Goal: Task Accomplishment & Management: Complete application form

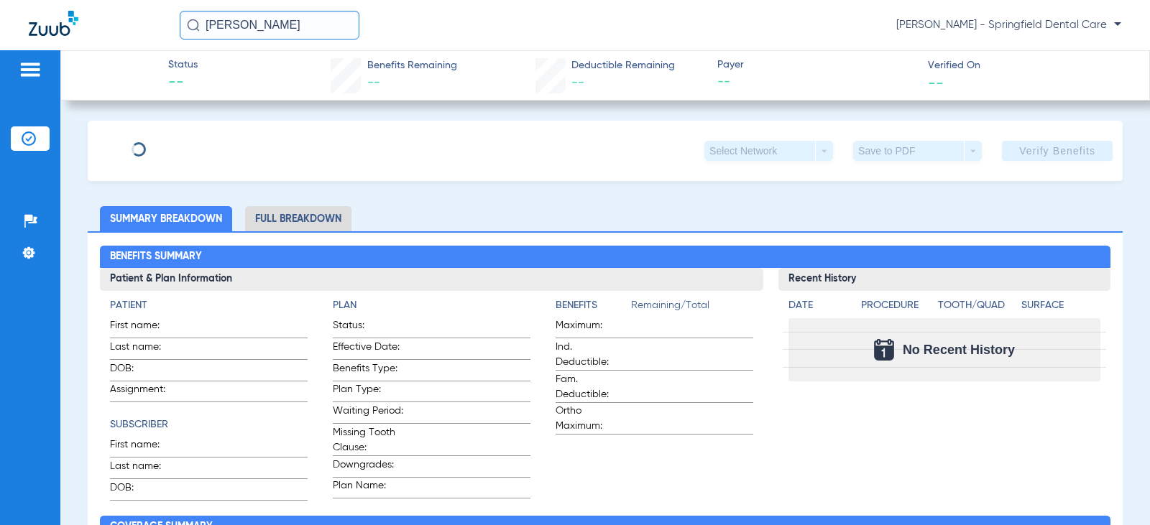
type input "[PERSON_NAME]"
type input "[DATE]"
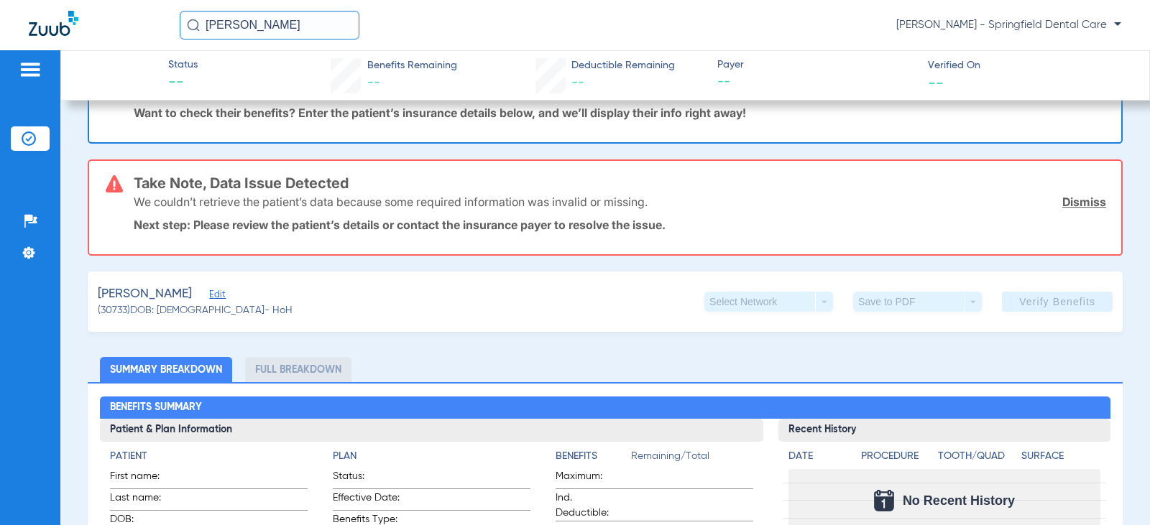
scroll to position [144, 0]
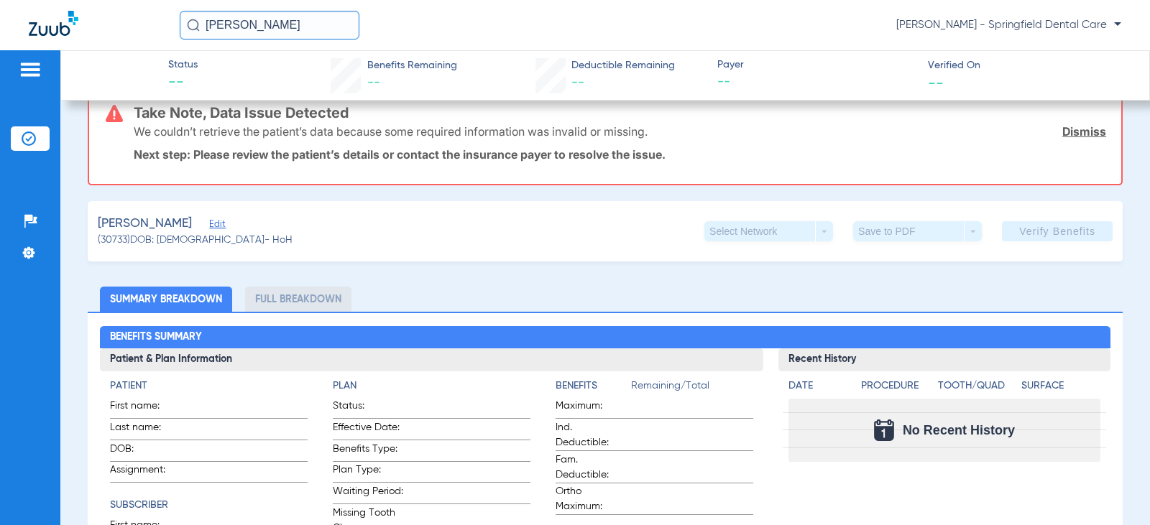
click at [209, 221] on span "Edit" at bounding box center [215, 226] width 13 height 14
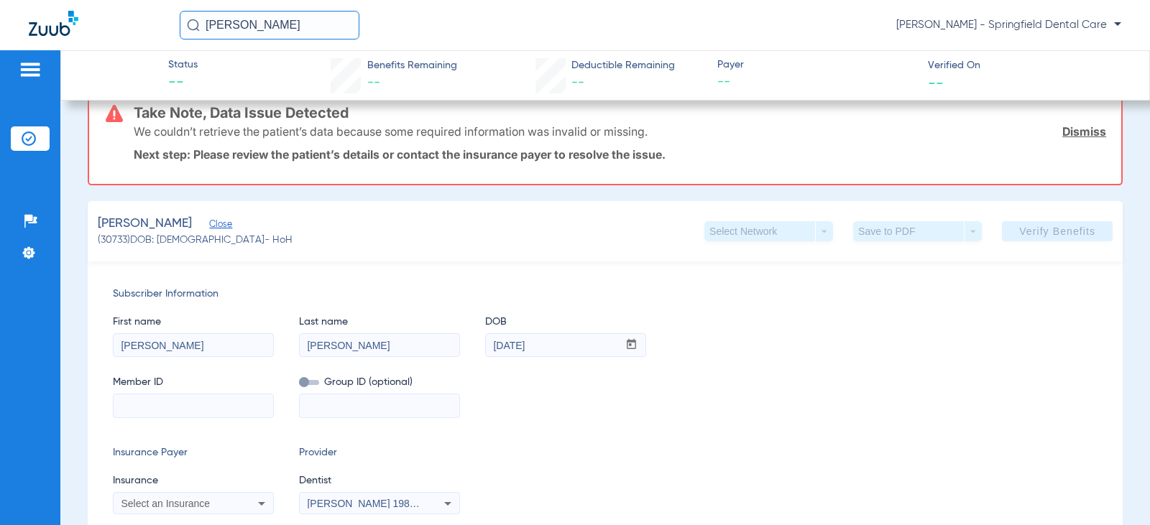
click at [333, 240] on div "[PERSON_NAME] Close (30733) DOB: [DEMOGRAPHIC_DATA] - HoH Select Network arrow_…" at bounding box center [605, 231] width 1035 height 60
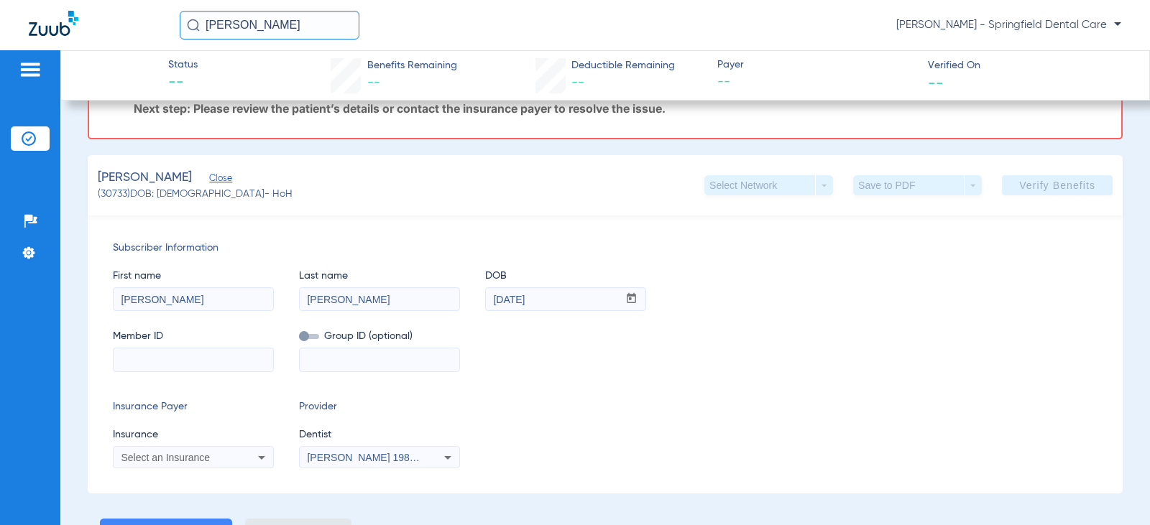
scroll to position [216, 0]
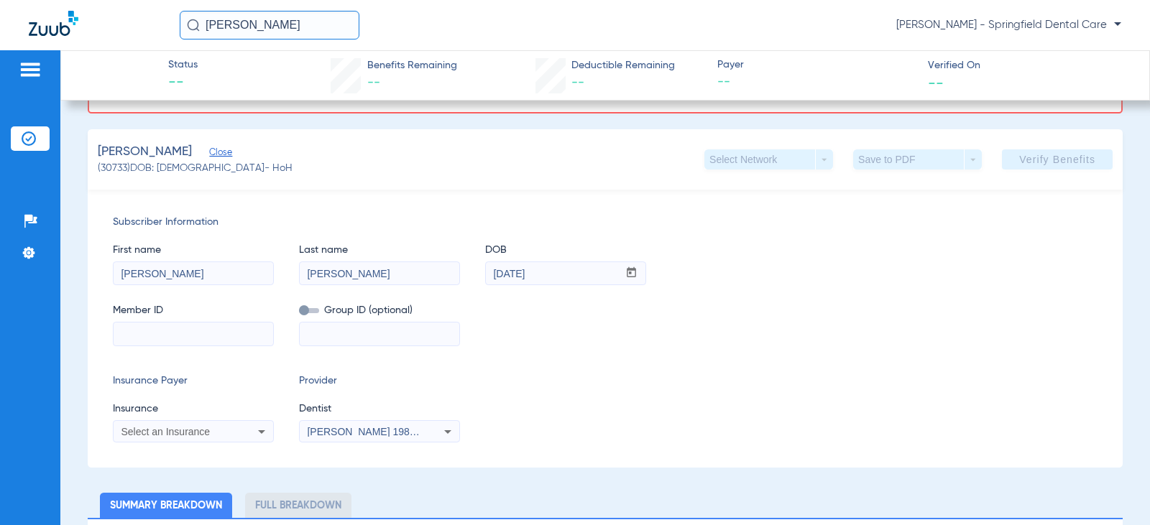
click at [754, 342] on div "Member ID Group ID (optional)" at bounding box center [605, 317] width 985 height 55
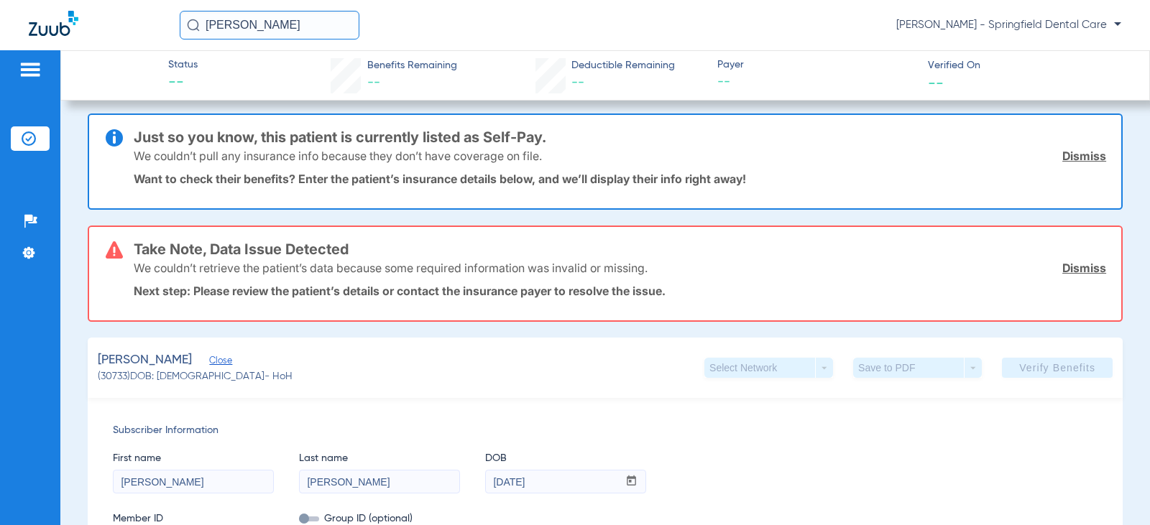
scroll to position [0, 0]
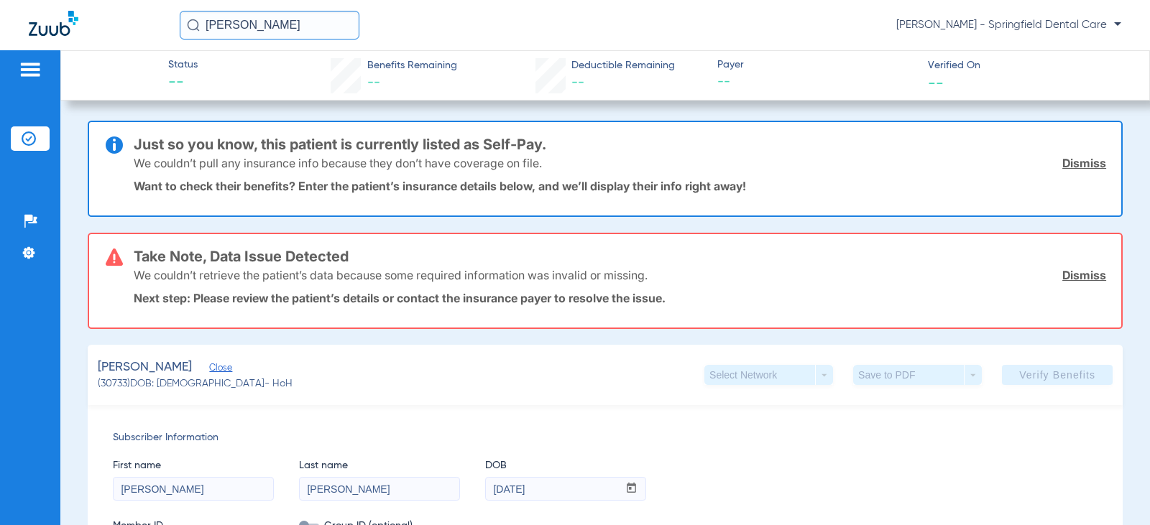
click at [801, 147] on div "We couldn’t pull any insurance info because they don’t have coverage on file. D…" at bounding box center [620, 162] width 973 height 37
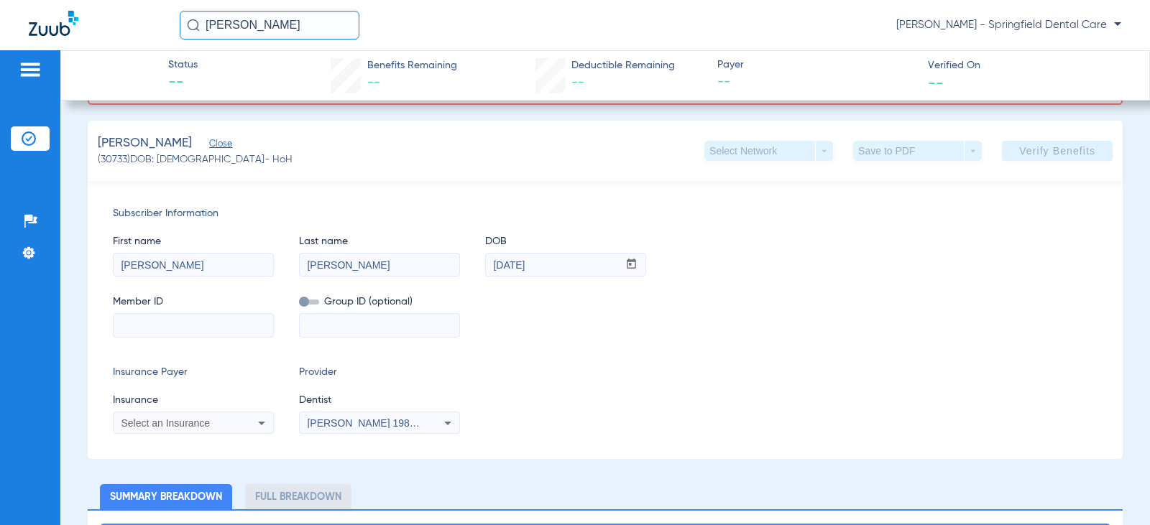
scroll to position [288, 0]
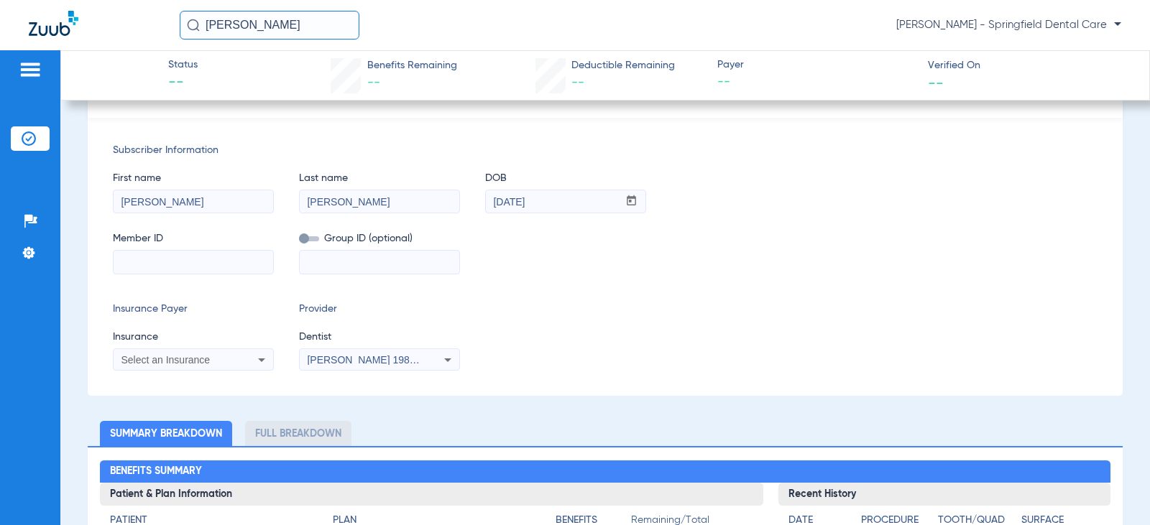
click at [182, 251] on input at bounding box center [194, 262] width 160 height 23
type input "c"
type input "CUH472W19399"
click at [548, 301] on div "Subscriber Information First name [PERSON_NAME] Last name [PERSON_NAME] DOB mm …" at bounding box center [605, 257] width 1035 height 278
click at [343, 354] on div "[PERSON_NAME] 1982829420" at bounding box center [380, 360] width 160 height 17
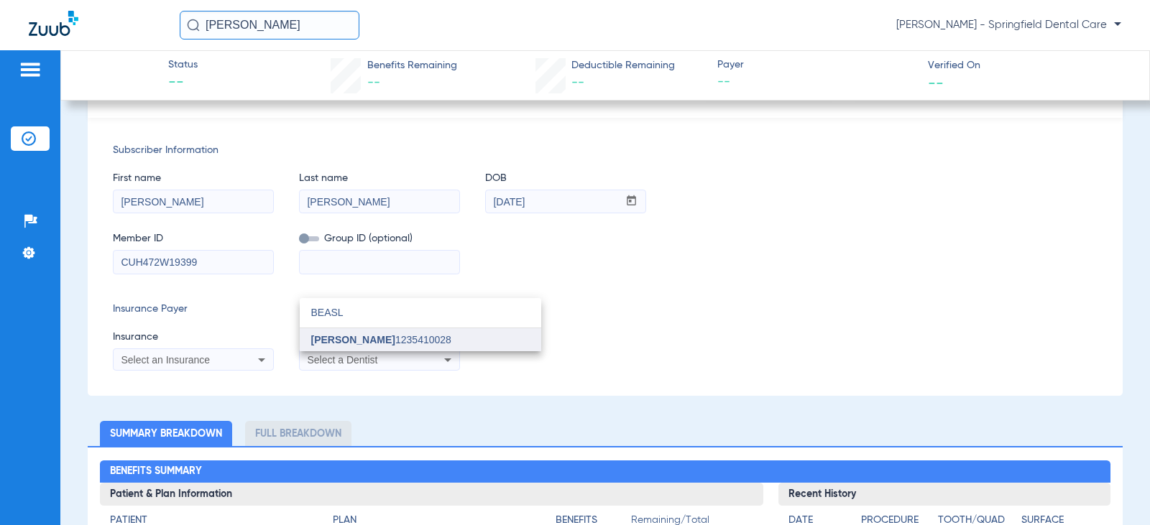
type input "BEASL"
click at [356, 329] on mat-option "[PERSON_NAME] 1235410028" at bounding box center [421, 340] width 242 height 23
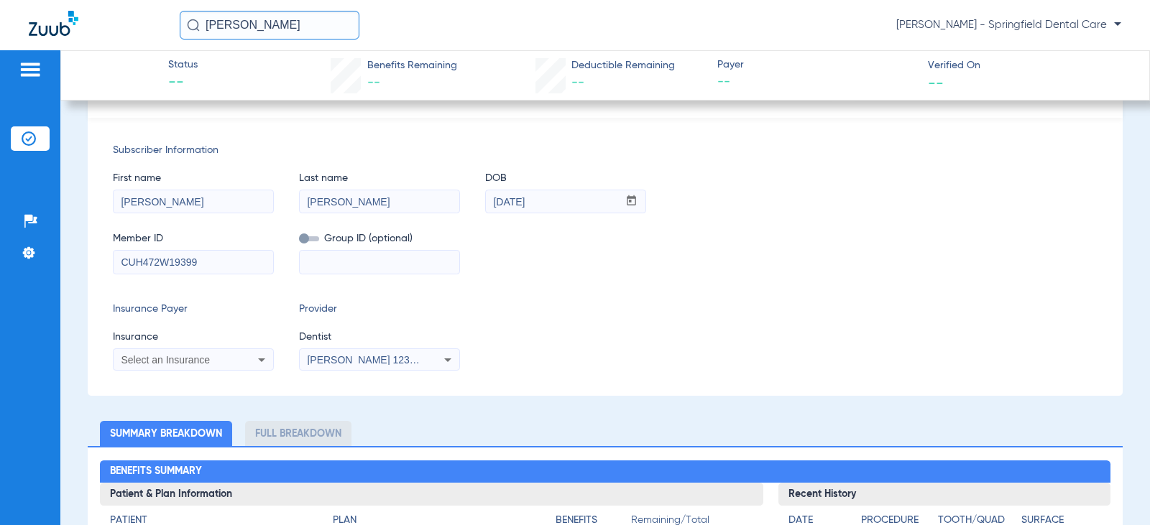
click at [472, 318] on div "Insurance Payer Insurance Select an Insurance Provider Dentist [PERSON_NAME] 12…" at bounding box center [605, 336] width 985 height 69
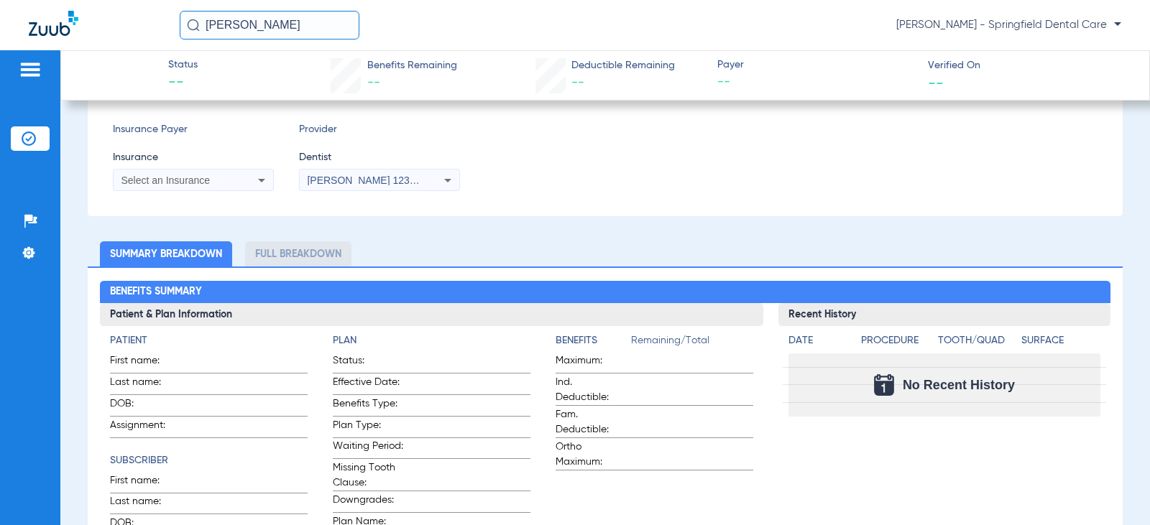
scroll to position [503, 0]
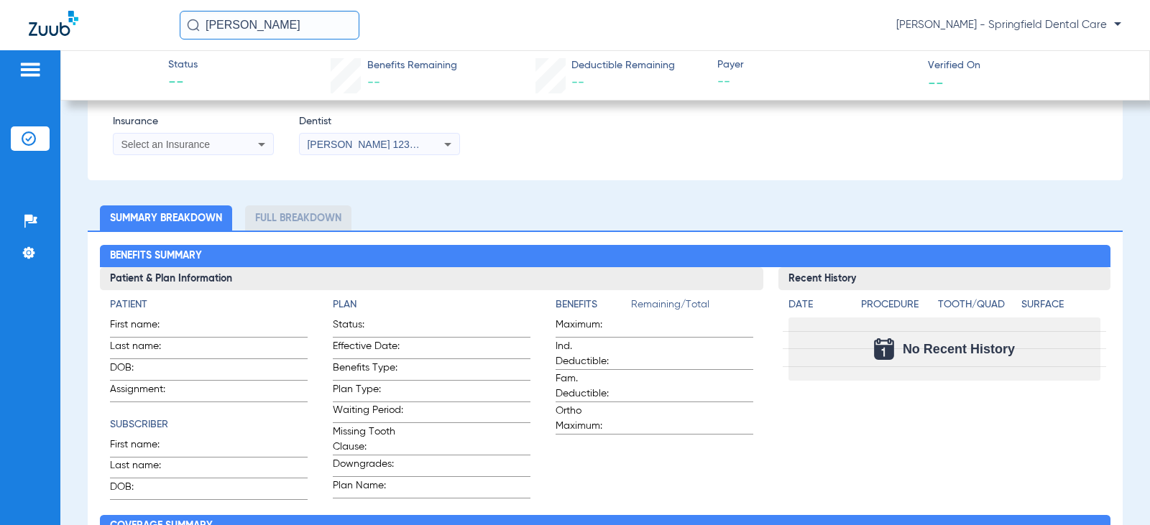
click at [210, 137] on div "Select an Insurance" at bounding box center [194, 144] width 160 height 17
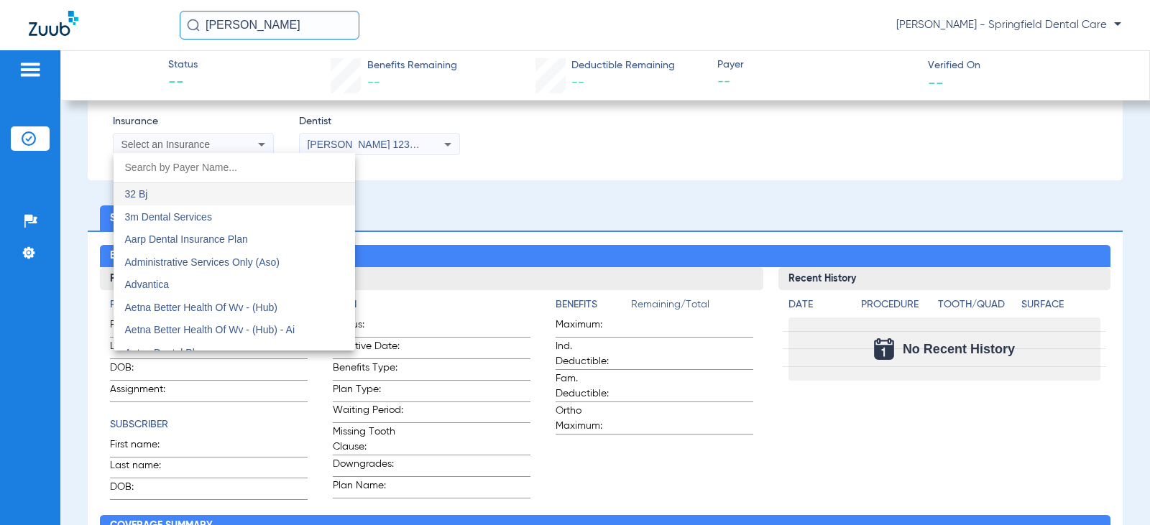
click at [211, 163] on input "dropdown search" at bounding box center [235, 167] width 242 height 29
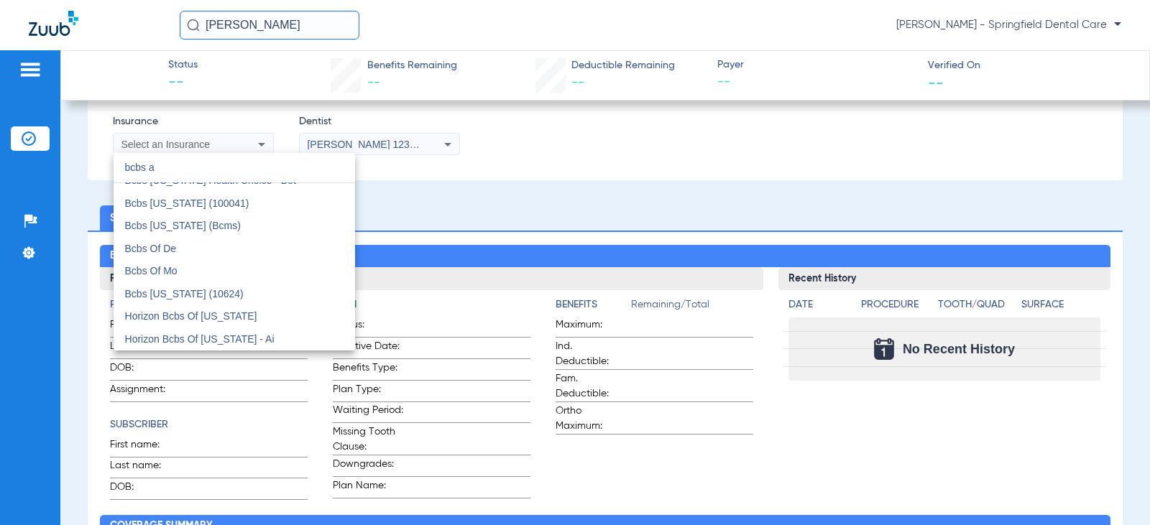
scroll to position [0, 0]
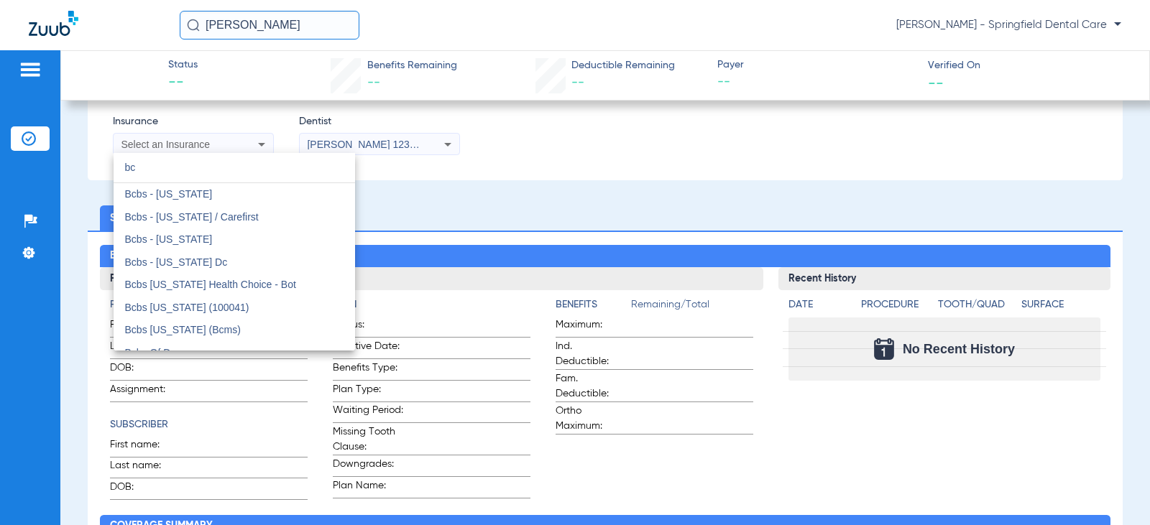
type input "b"
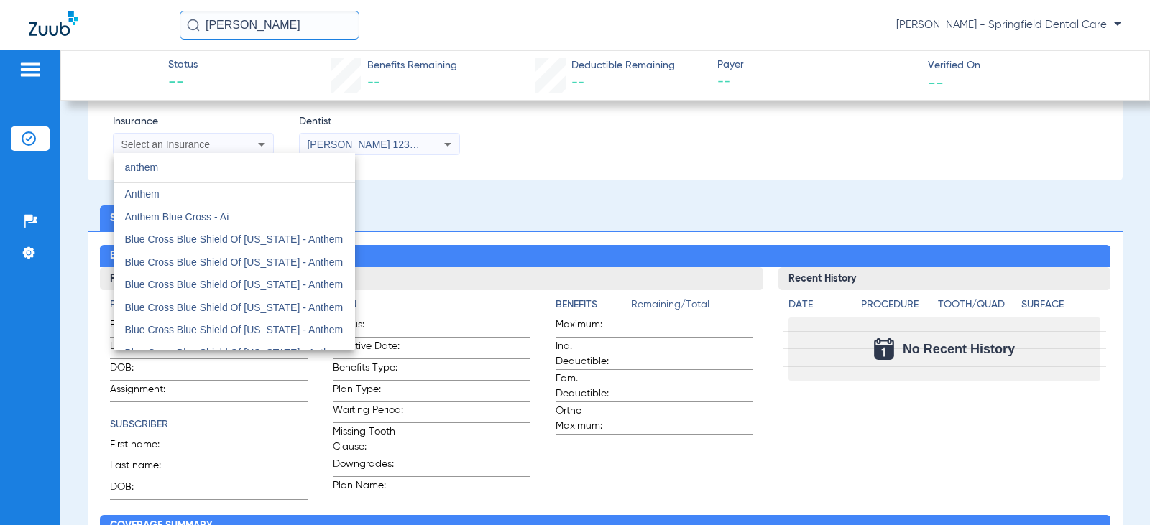
click at [181, 170] on input "anthem" at bounding box center [235, 167] width 242 height 29
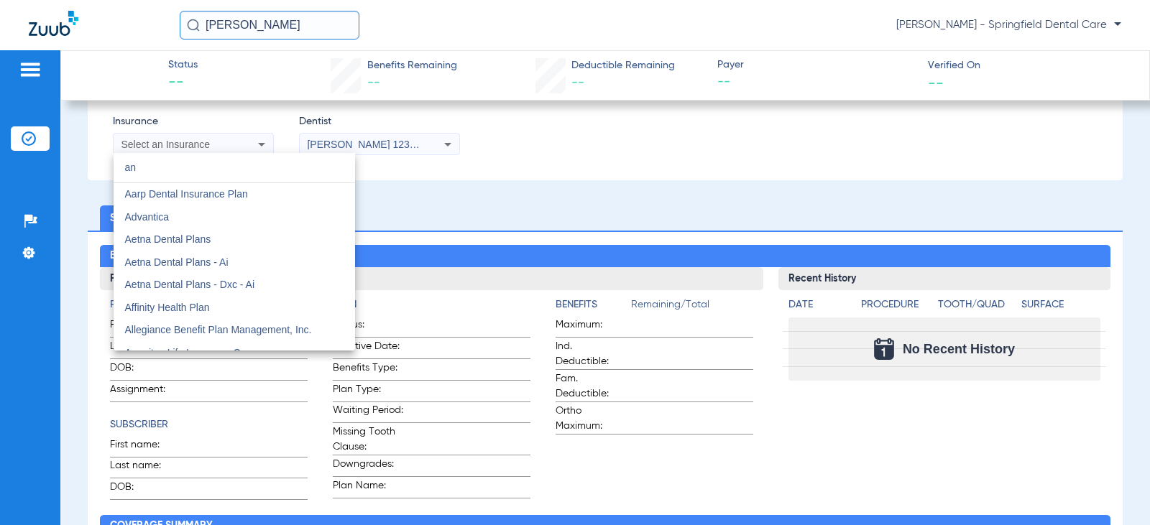
type input "a"
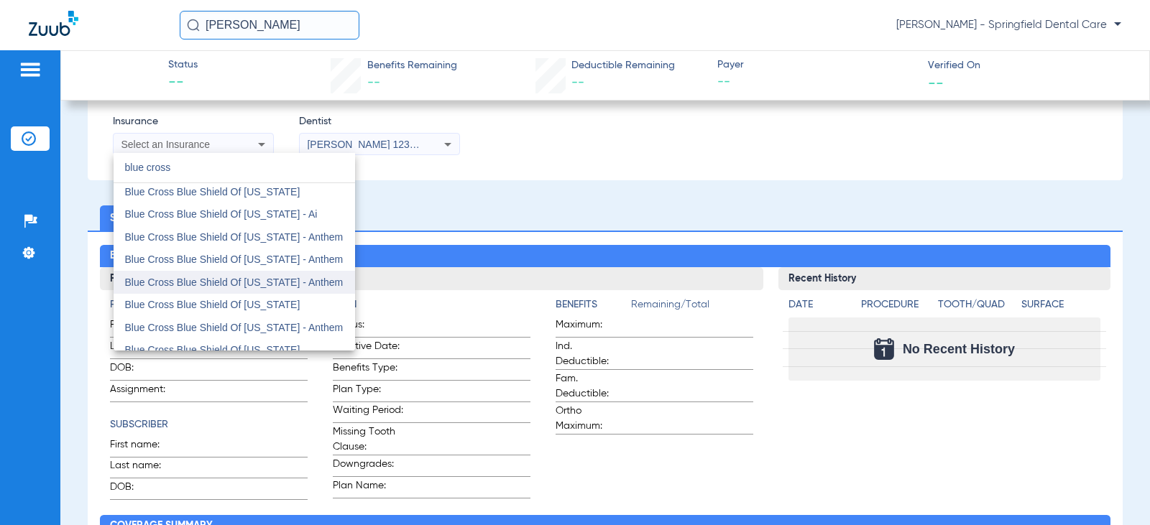
scroll to position [216, 0]
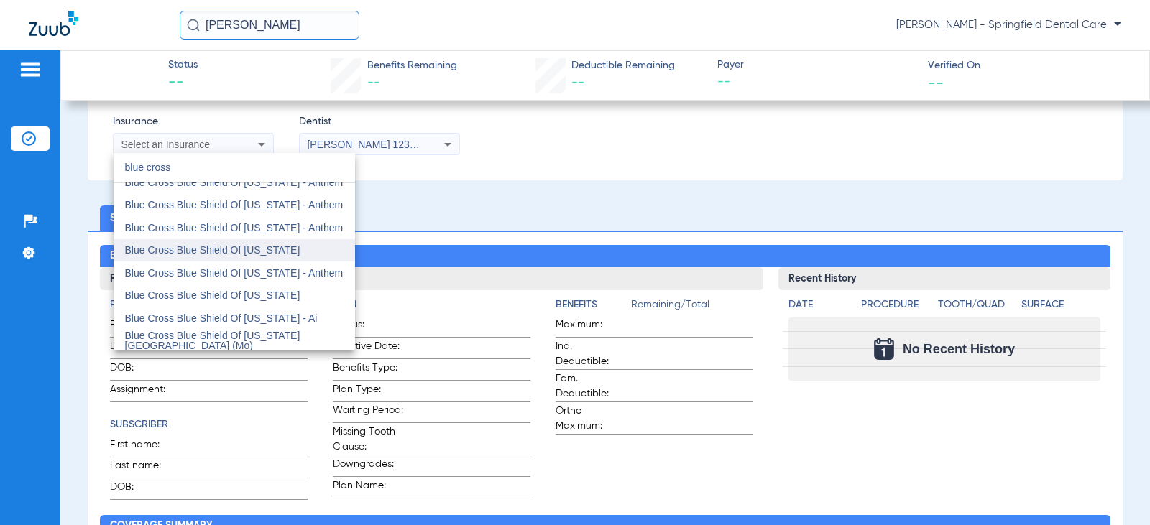
type input "blue cross"
click at [235, 251] on span "Blue Cross Blue Shield Of [US_STATE]" at bounding box center [212, 250] width 175 height 12
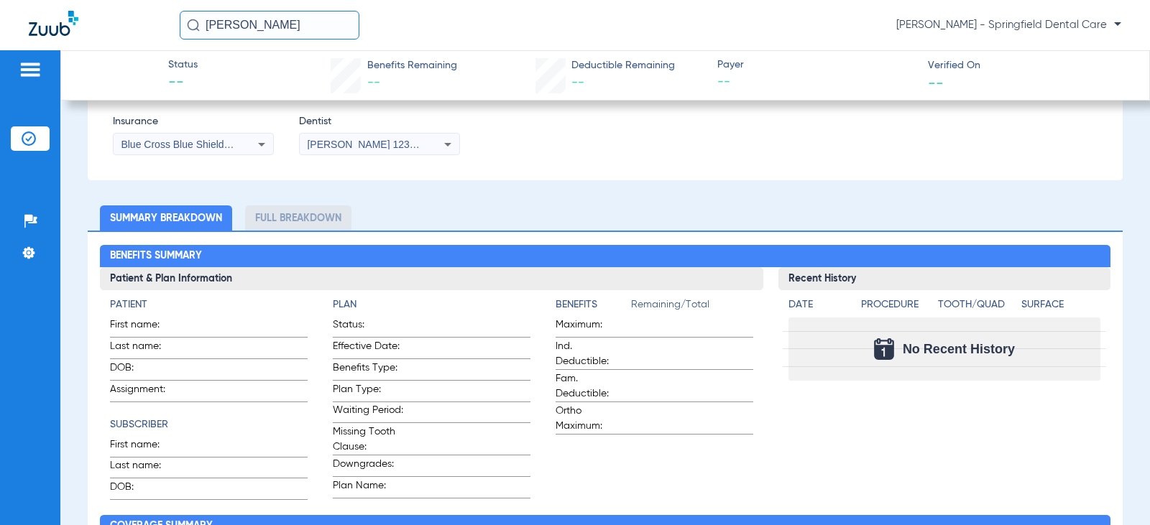
click at [239, 140] on div "Blue Cross Blue Shield Of [US_STATE]" at bounding box center [194, 144] width 160 height 17
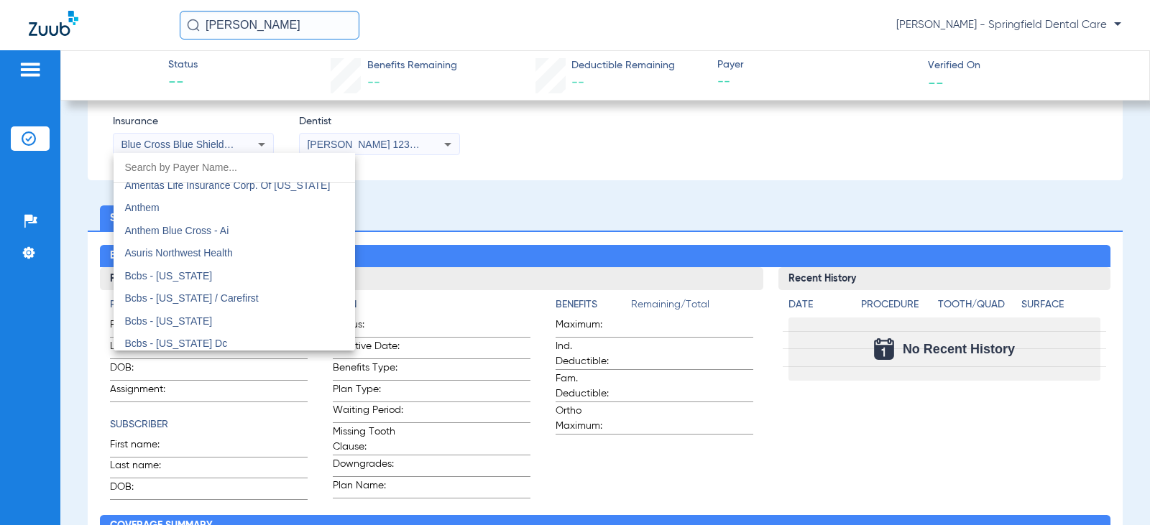
scroll to position [503, 0]
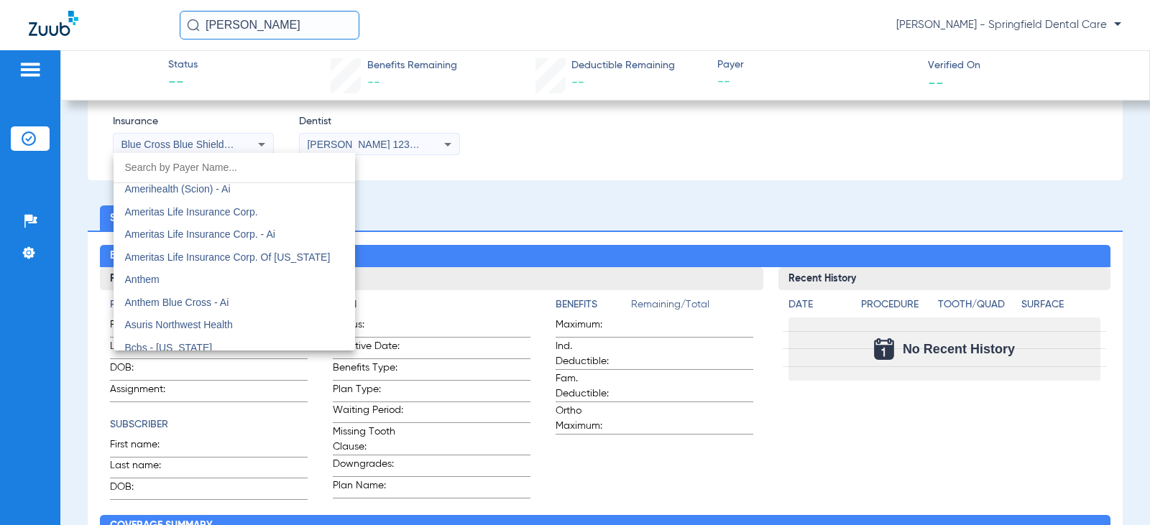
click at [528, 185] on div at bounding box center [575, 262] width 1150 height 525
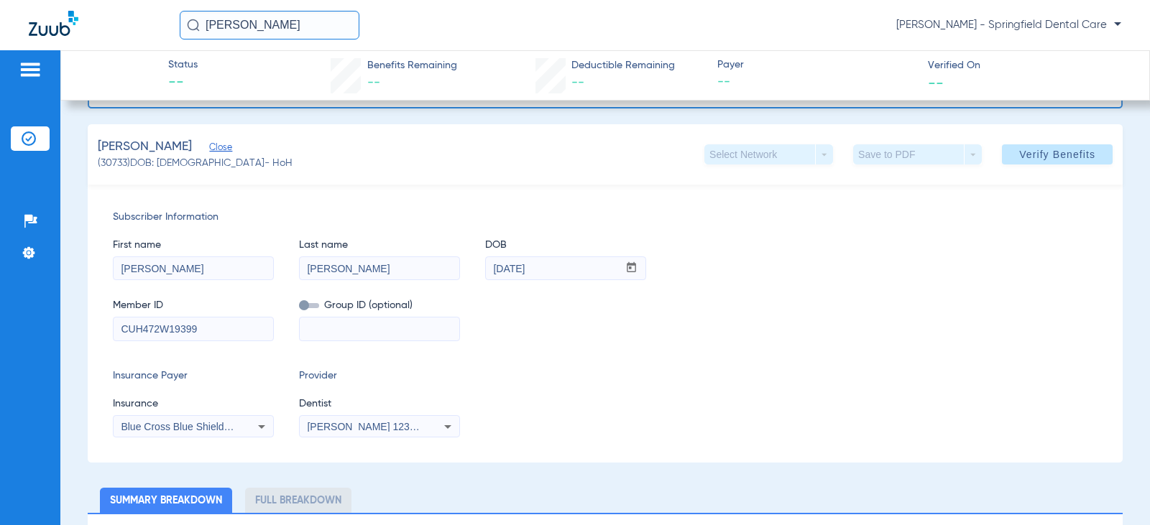
scroll to position [0, 0]
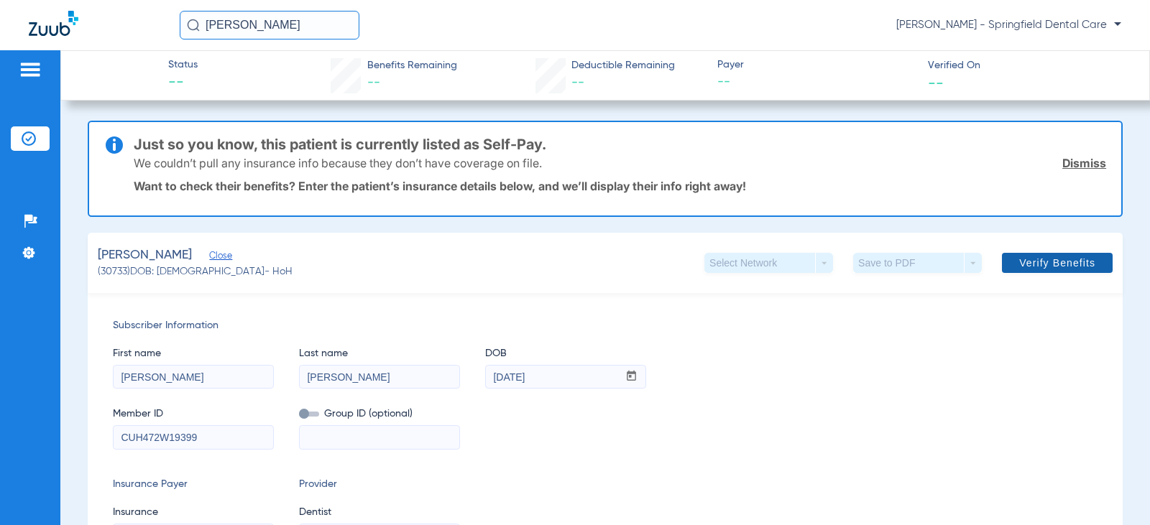
click at [1047, 270] on span at bounding box center [1057, 263] width 111 height 35
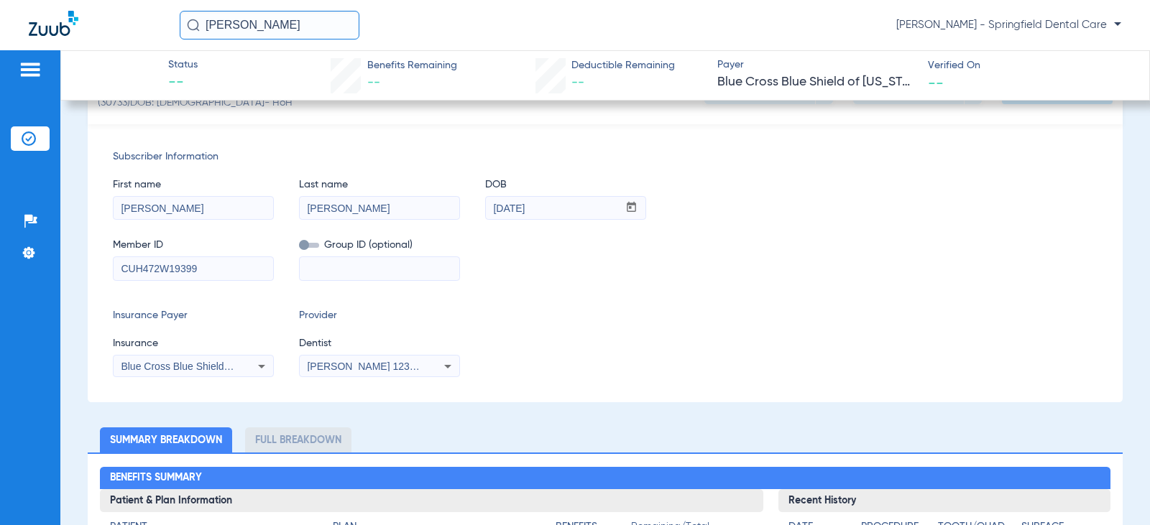
scroll to position [288, 0]
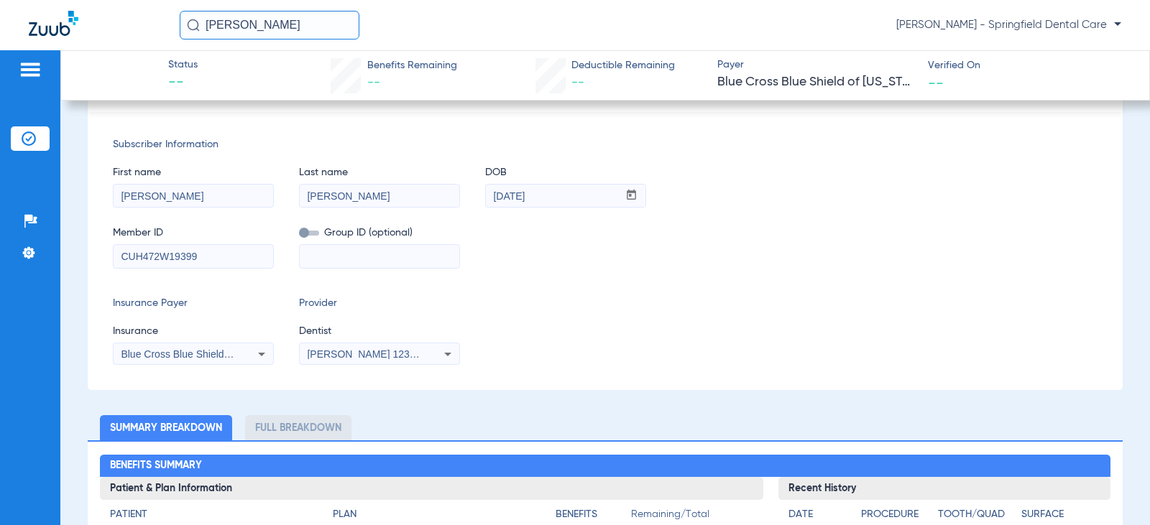
click at [193, 348] on div "Blue Cross Blue Shield Of [US_STATE]" at bounding box center [194, 354] width 160 height 17
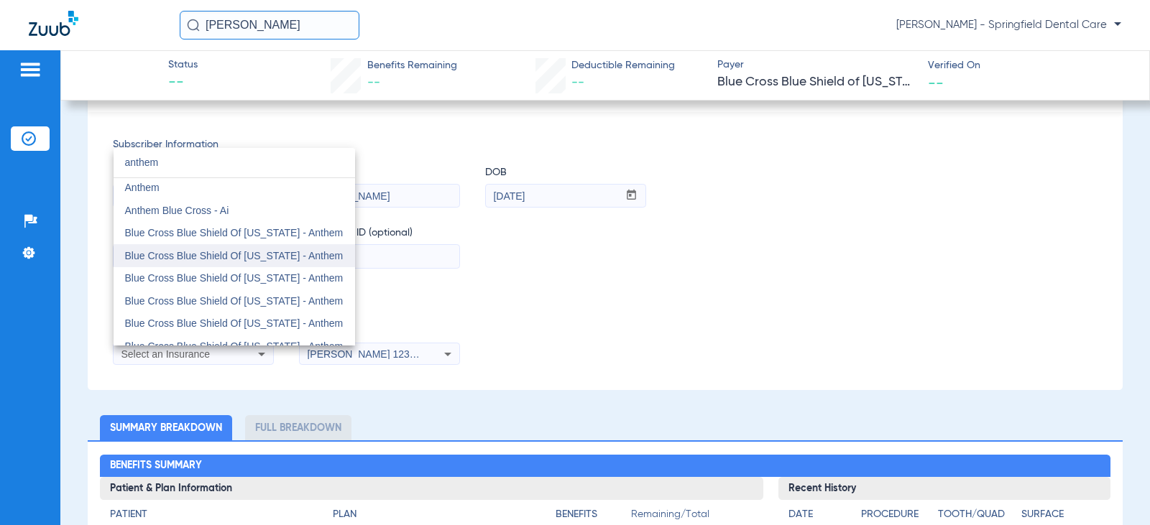
scroll to position [0, 0]
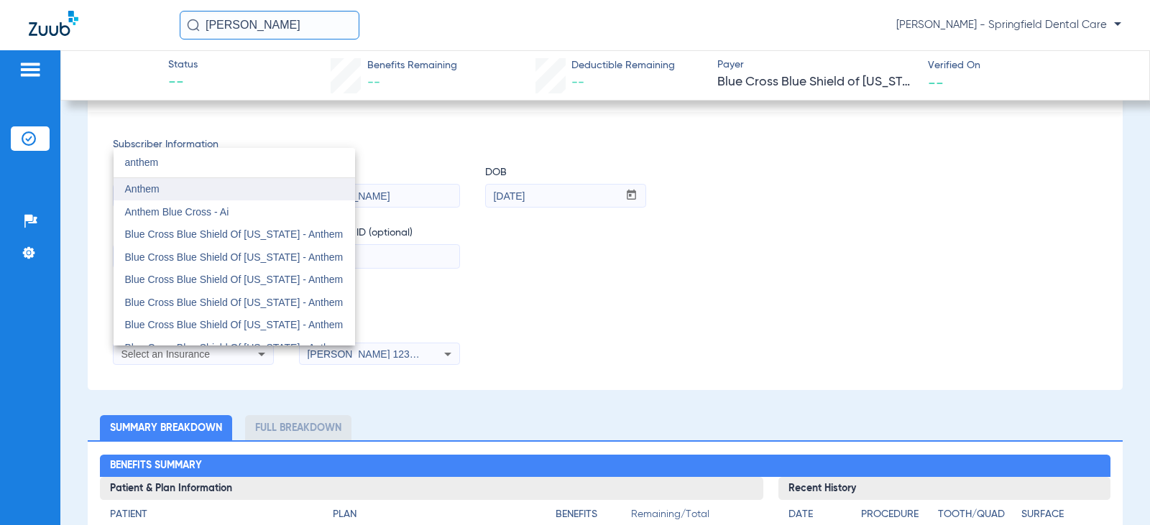
type input "anthem"
click at [213, 198] on mat-option "Anthem" at bounding box center [235, 189] width 242 height 23
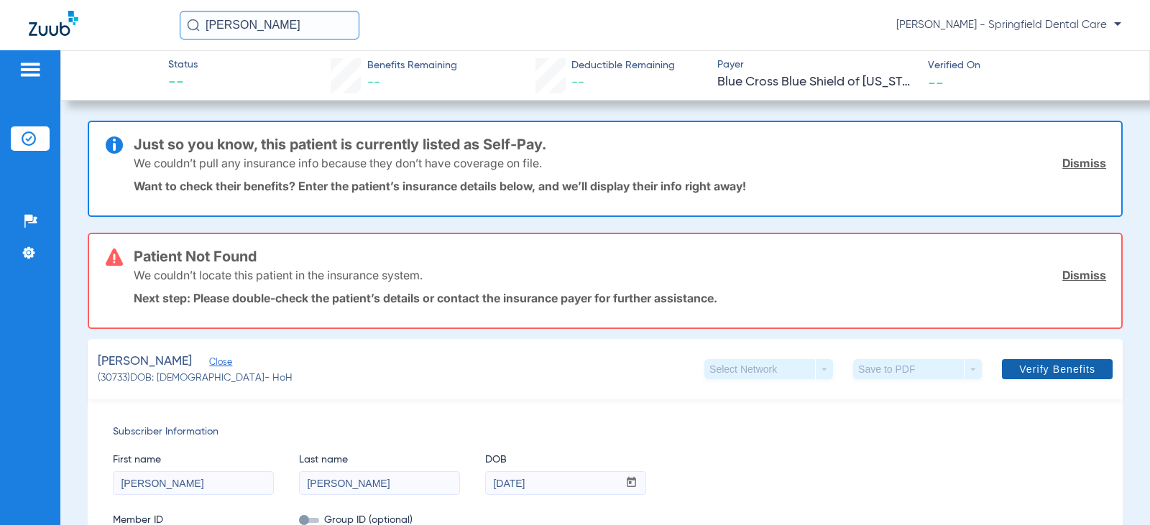
click at [1058, 378] on span at bounding box center [1057, 369] width 111 height 35
